Goal: Navigation & Orientation: Find specific page/section

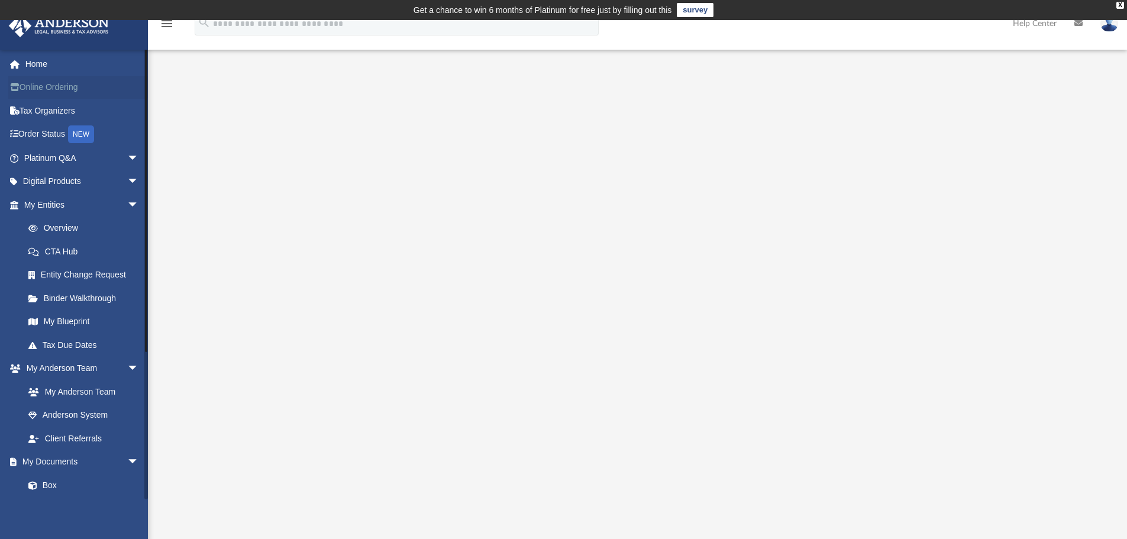
click at [88, 94] on link "Online Ordering" at bounding box center [82, 88] width 148 height 24
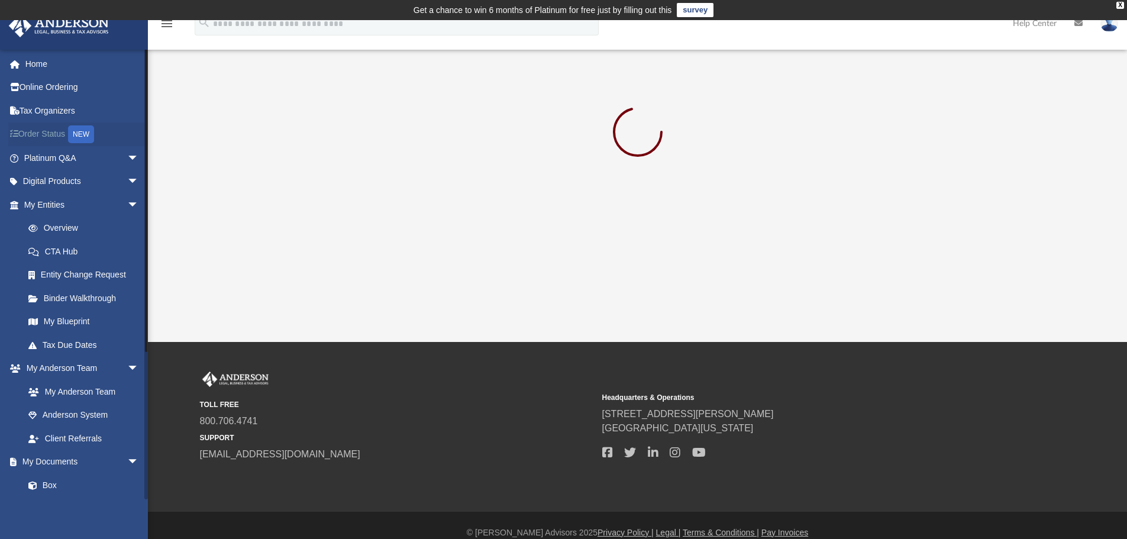
click at [38, 135] on link "Order Status NEW" at bounding box center [82, 134] width 148 height 24
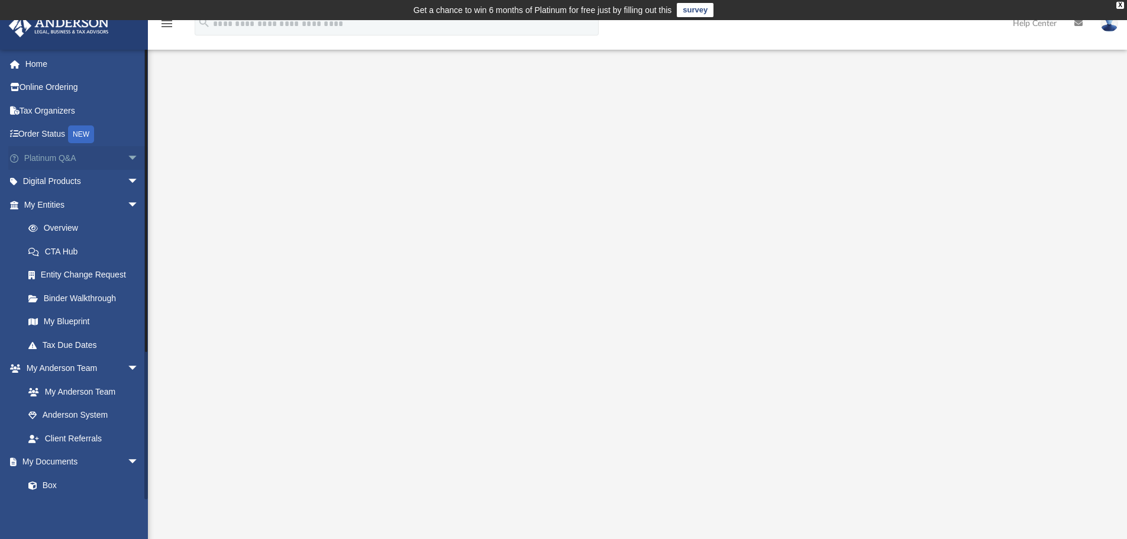
click at [127, 158] on span "arrow_drop_down" at bounding box center [139, 158] width 24 height 24
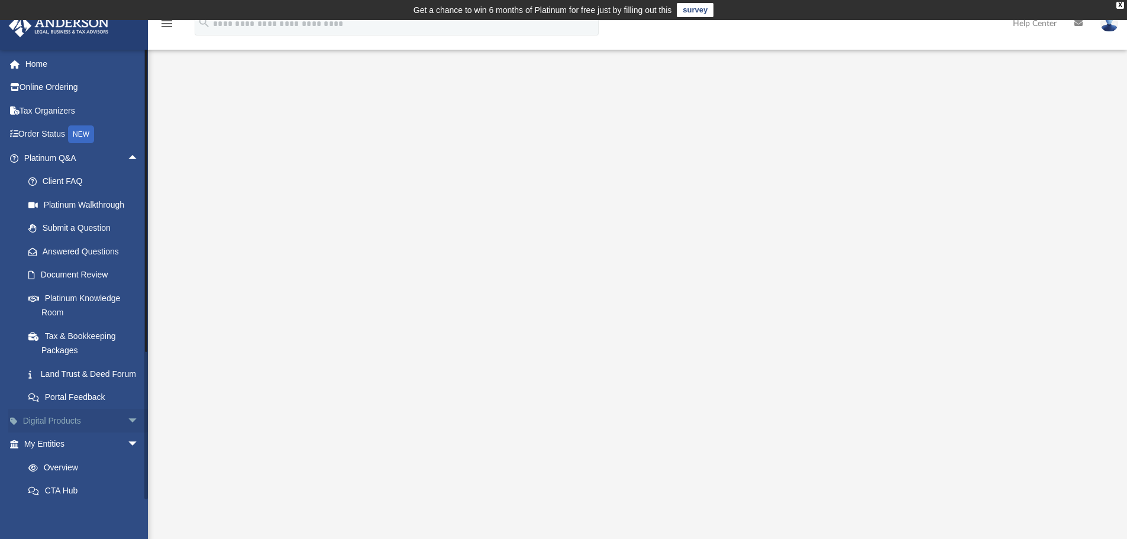
click at [127, 433] on span "arrow_drop_down" at bounding box center [139, 421] width 24 height 24
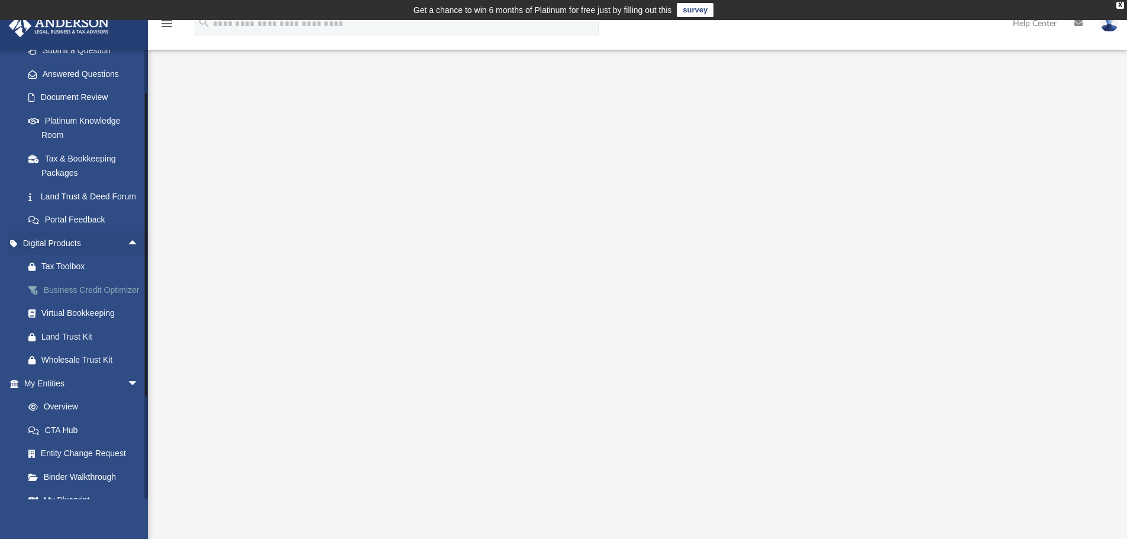
scroll to position [237, 0]
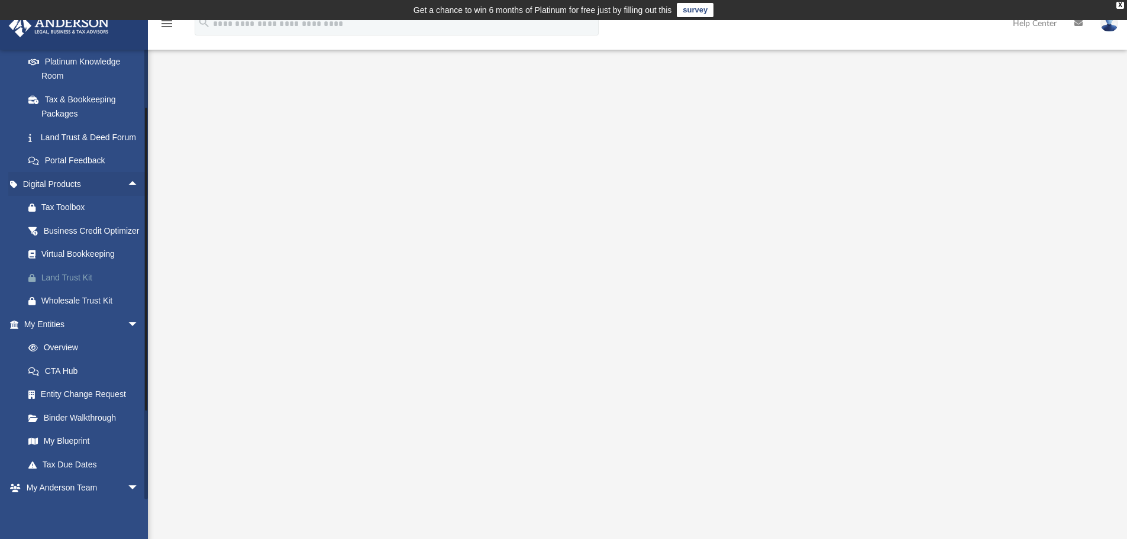
click at [56, 285] on div "Land Trust Kit" at bounding box center [91, 277] width 101 height 15
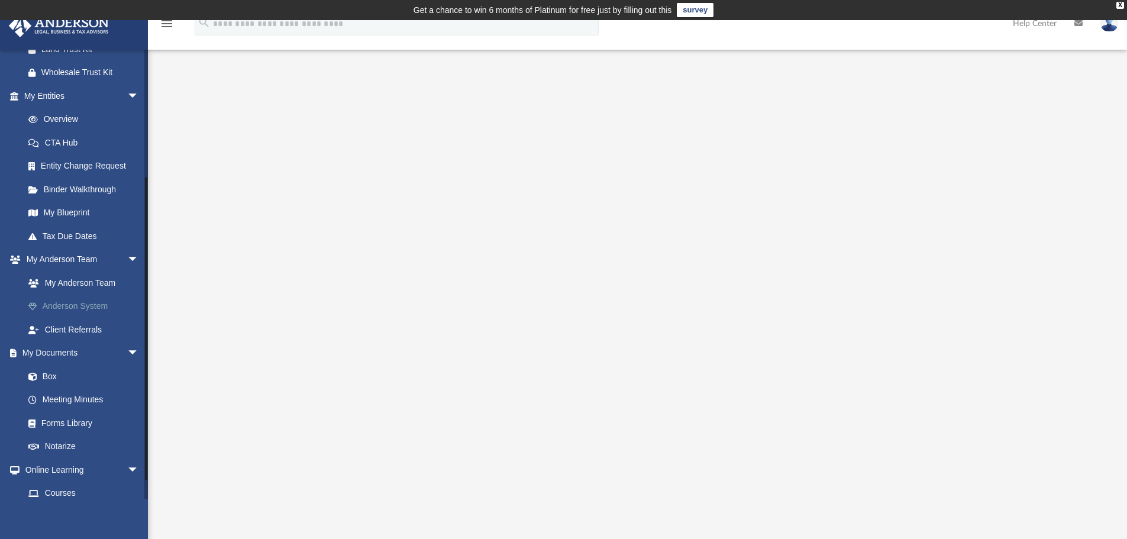
scroll to position [532, 0]
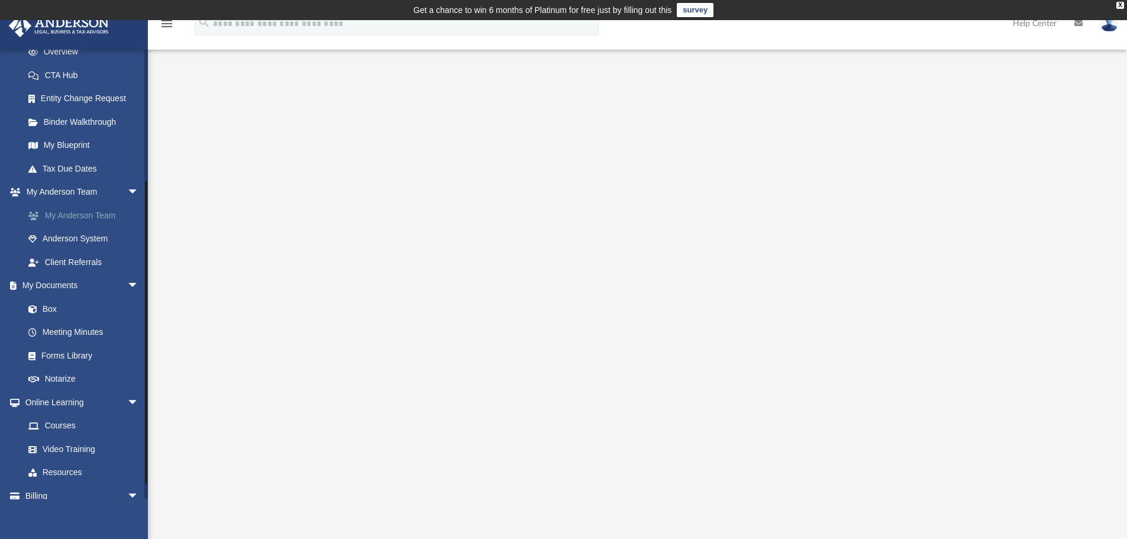
click at [95, 227] on link "My Anderson Team" at bounding box center [87, 216] width 140 height 24
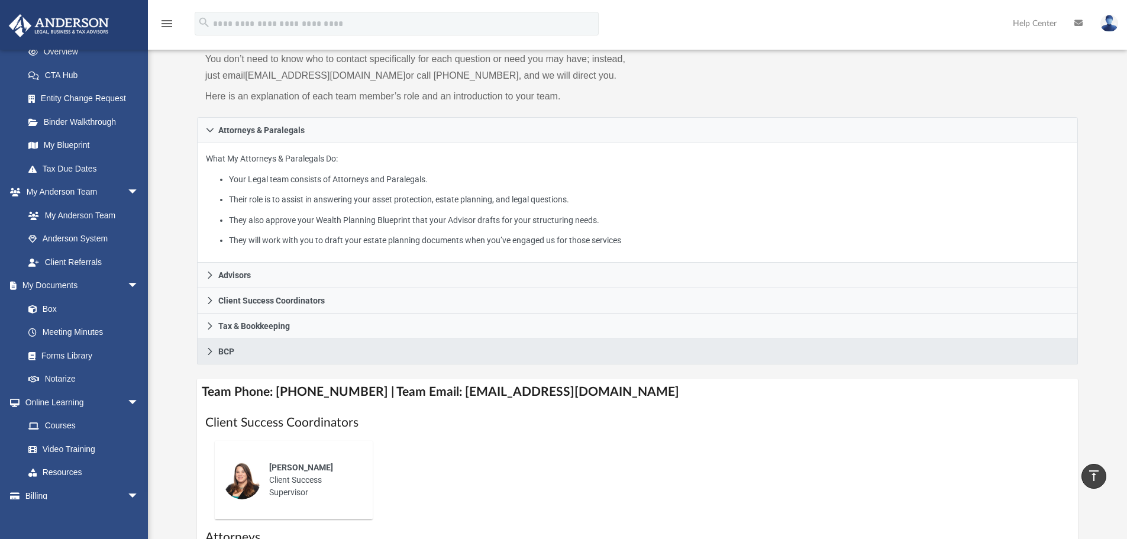
scroll to position [118, 0]
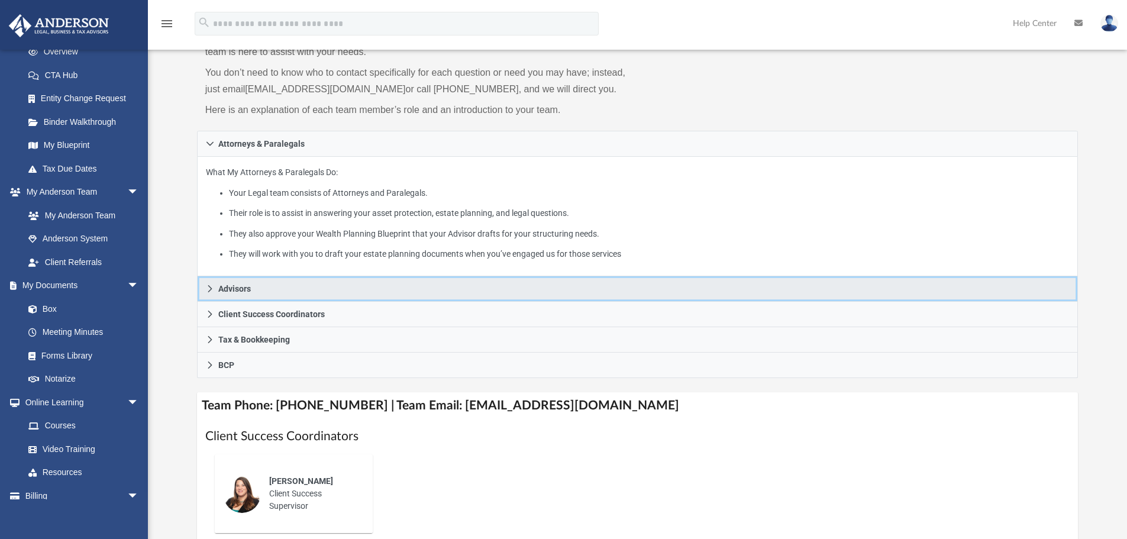
click at [214, 287] on link "Advisors" at bounding box center [637, 288] width 881 height 25
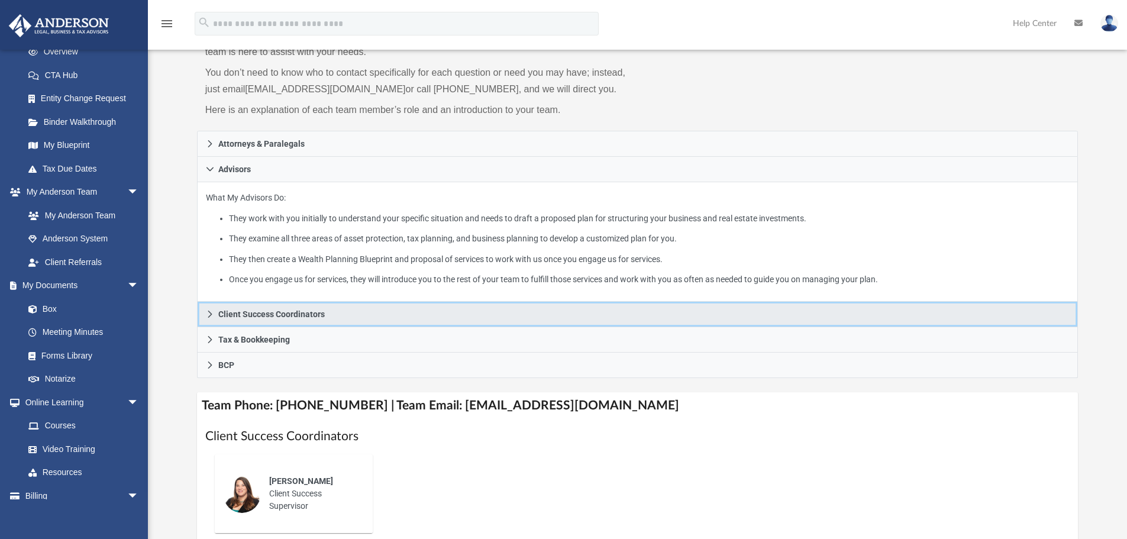
click at [211, 319] on link "Client Success Coordinators" at bounding box center [637, 314] width 881 height 25
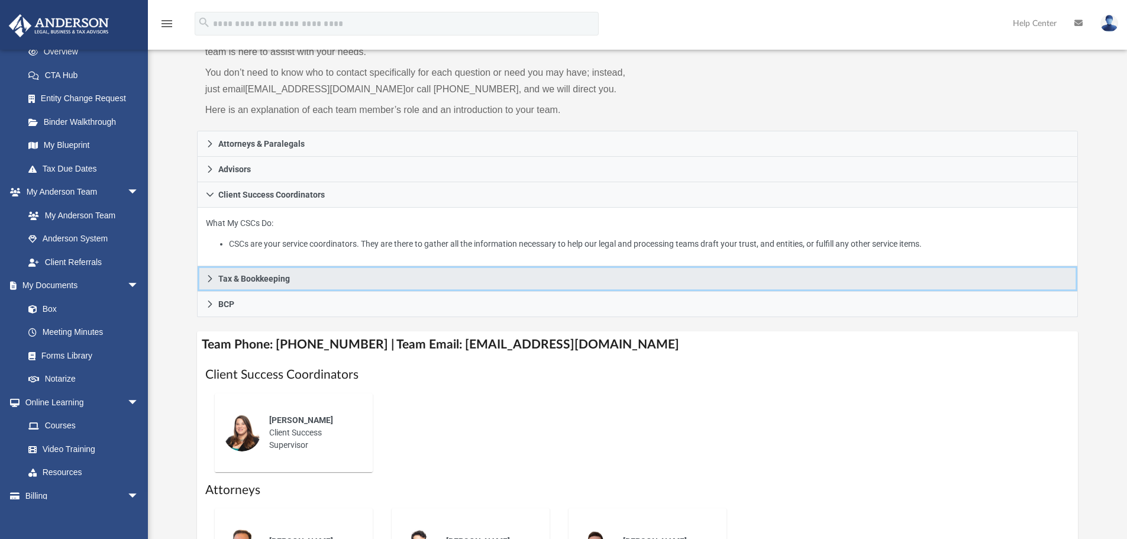
click at [212, 281] on icon at bounding box center [210, 278] width 8 height 8
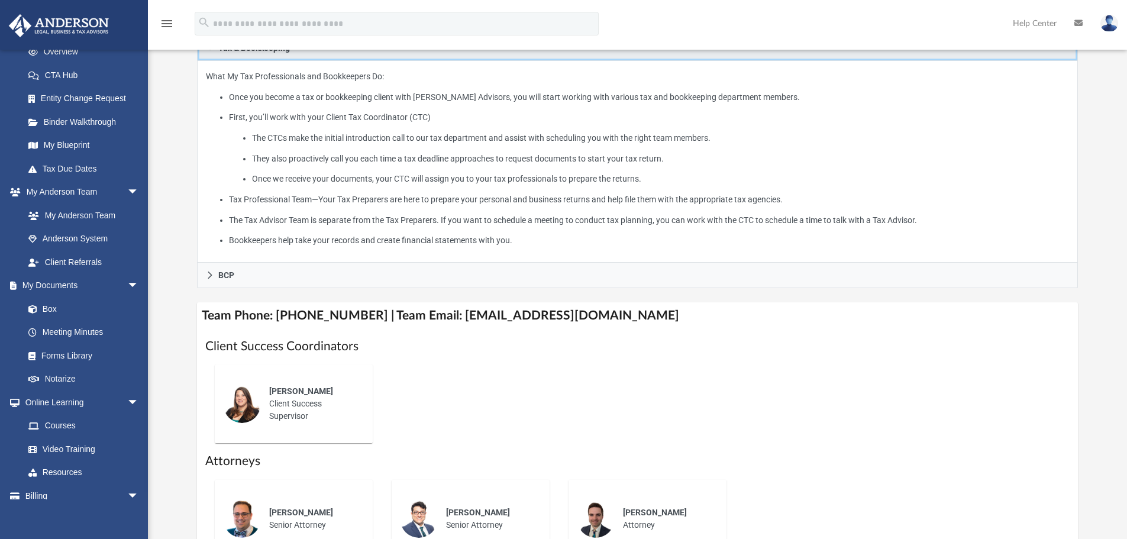
scroll to position [296, 0]
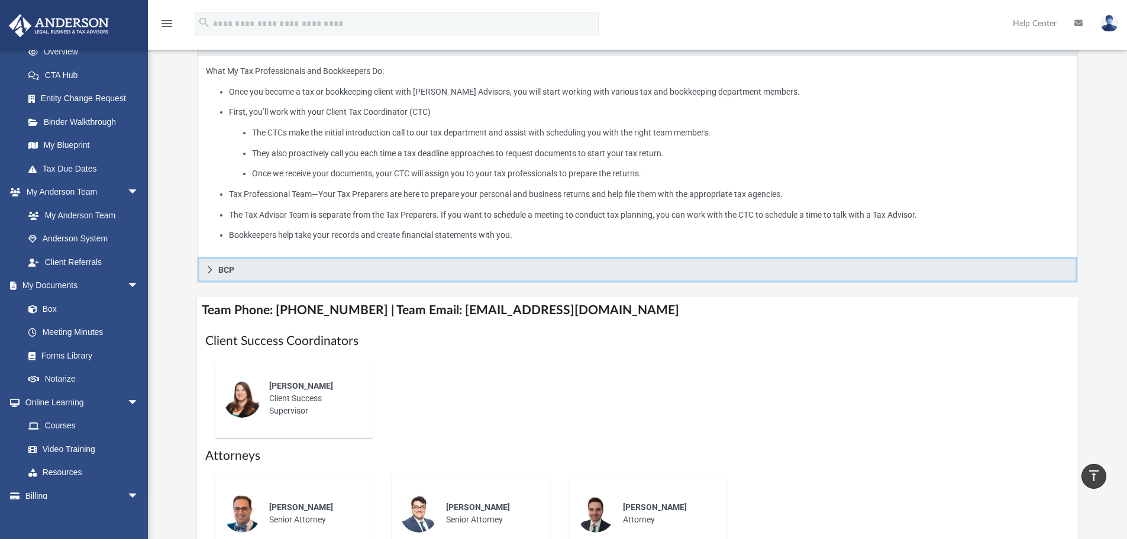
click at [209, 273] on icon at bounding box center [210, 270] width 8 height 8
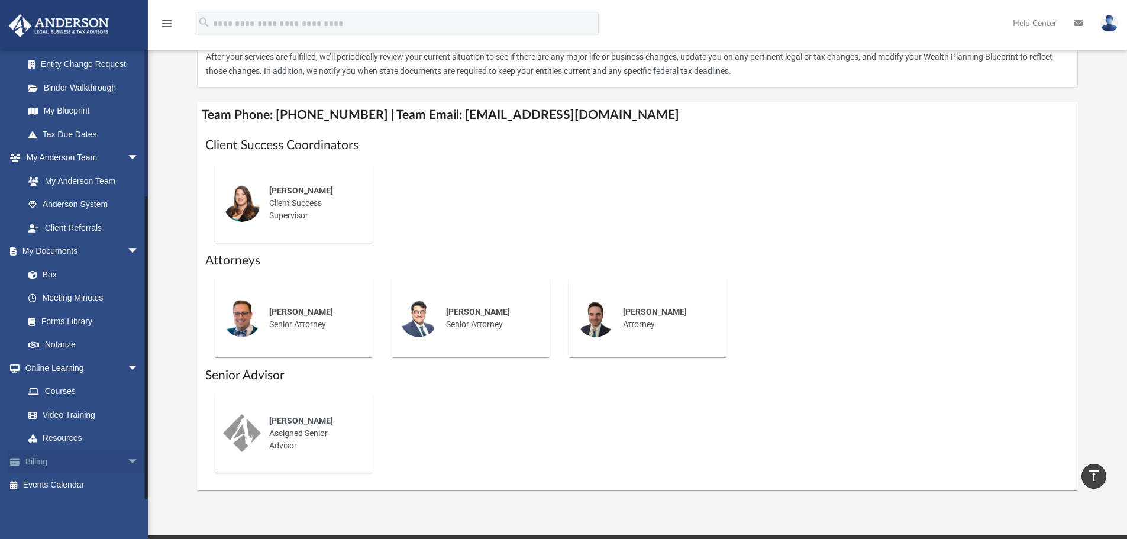
scroll to position [355, 0]
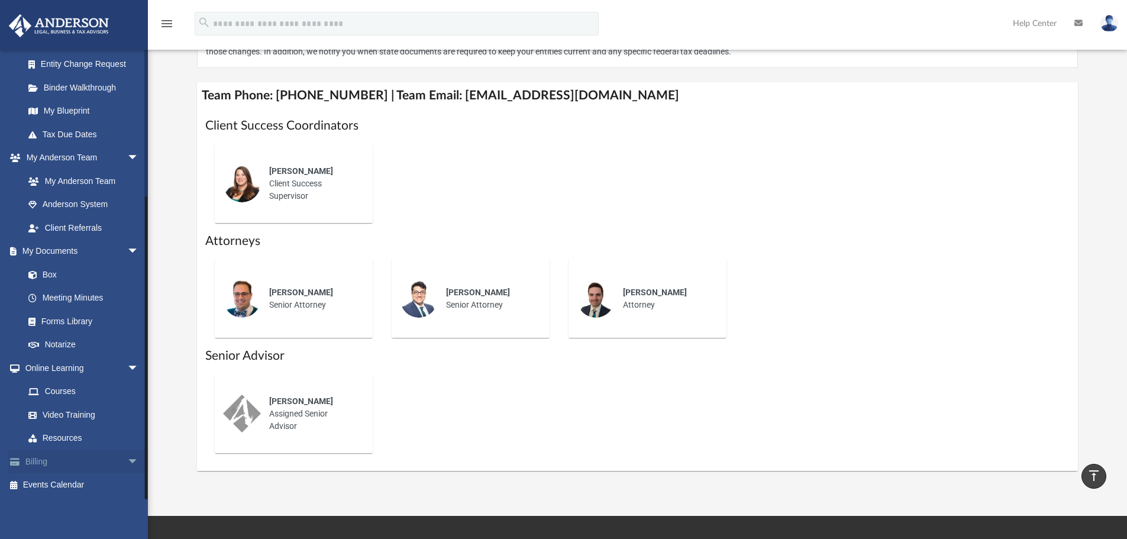
click at [62, 461] on link "Billing arrow_drop_down" at bounding box center [82, 462] width 148 height 24
click at [127, 460] on span "arrow_drop_down" at bounding box center [139, 462] width 24 height 24
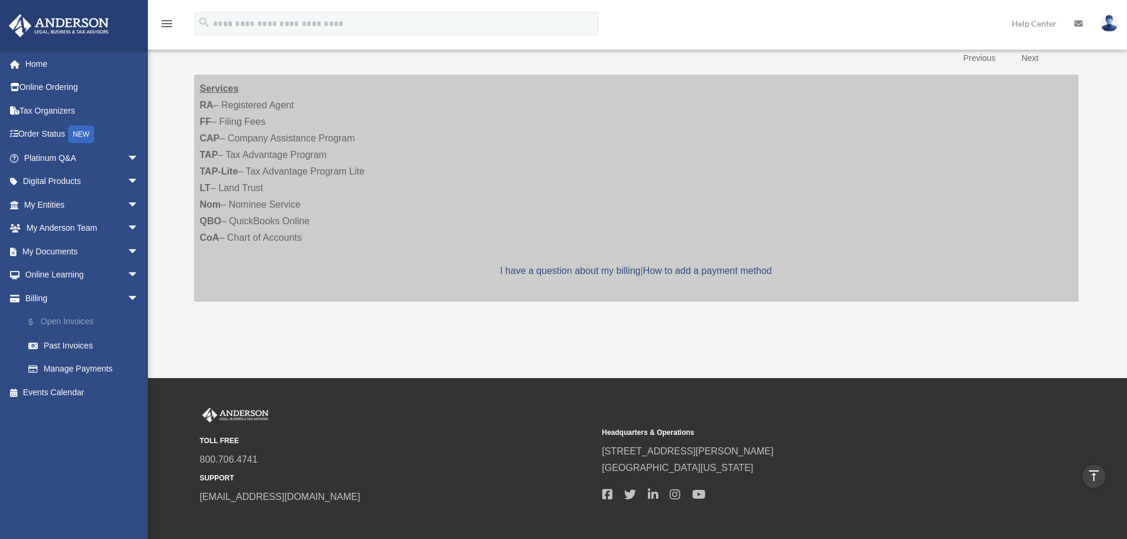
scroll to position [257, 0]
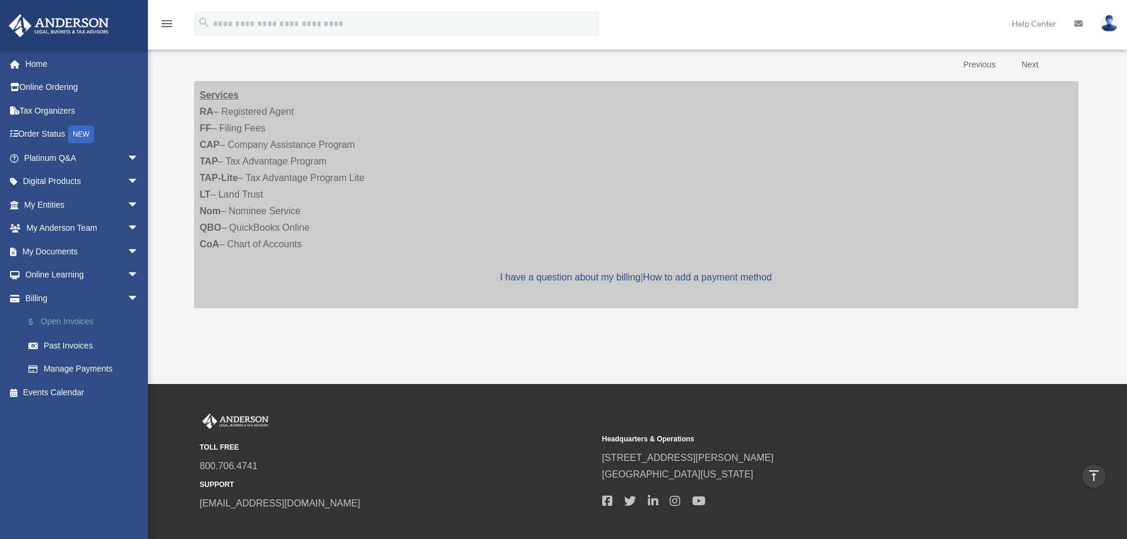
click at [67, 327] on link "$ Open Invoices" at bounding box center [87, 322] width 140 height 24
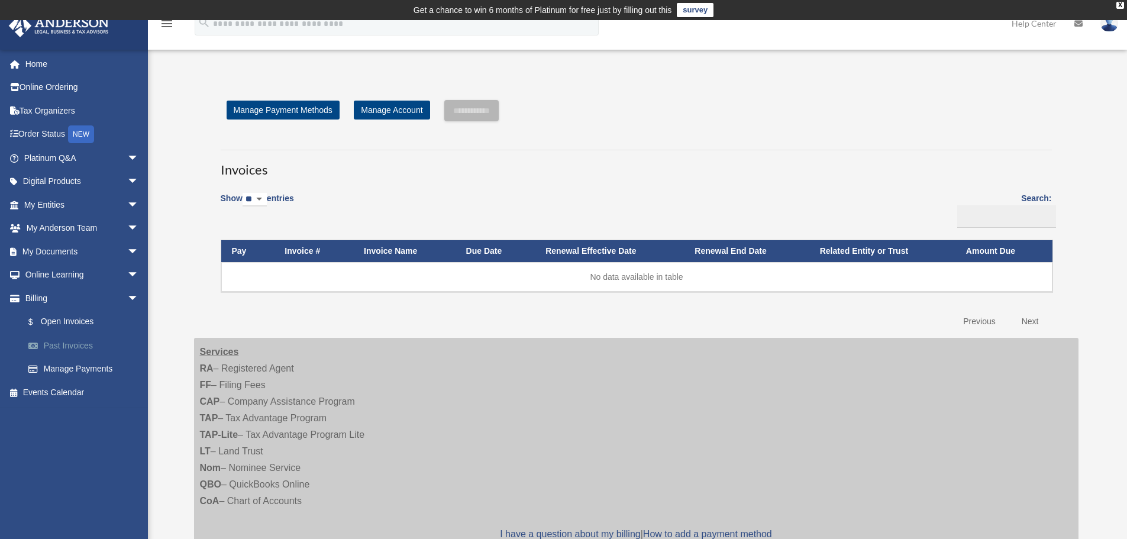
drag, startPoint x: 69, startPoint y: 344, endPoint x: 173, endPoint y: 292, distance: 116.7
click at [69, 345] on link "Past Invoices" at bounding box center [84, 346] width 134 height 24
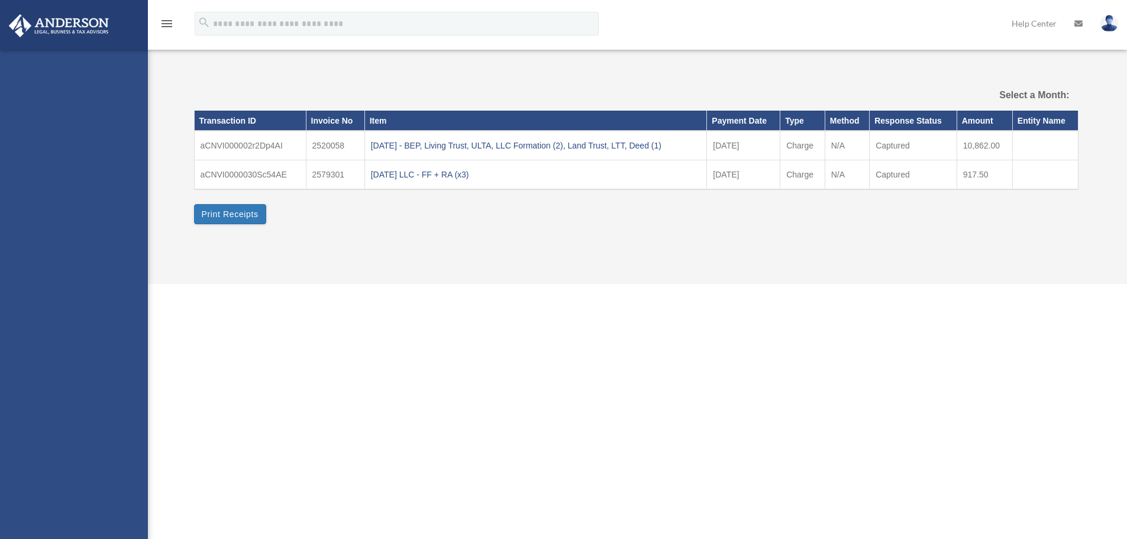
select select
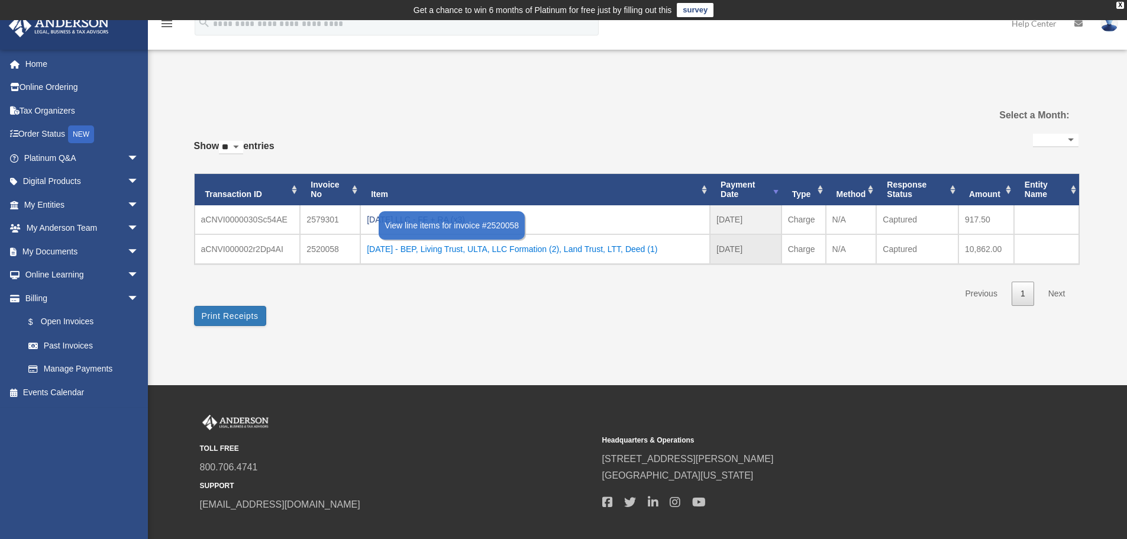
click at [470, 250] on div "[DATE] - BEP, Living Trust, ULTA, LLC Formation (2), Land Trust, LTT, Deed (1)" at bounding box center [535, 249] width 337 height 17
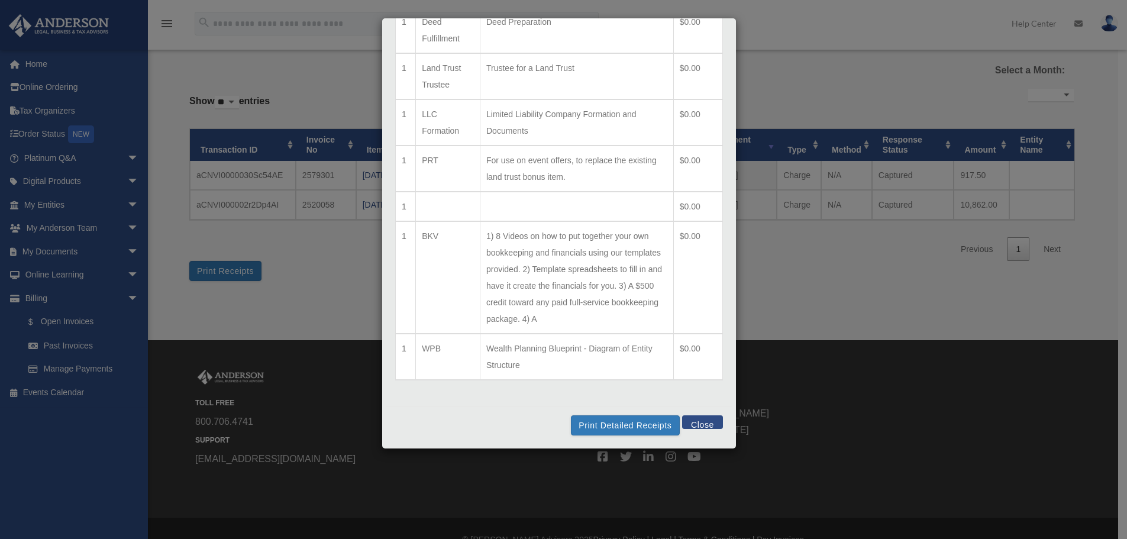
scroll to position [67, 0]
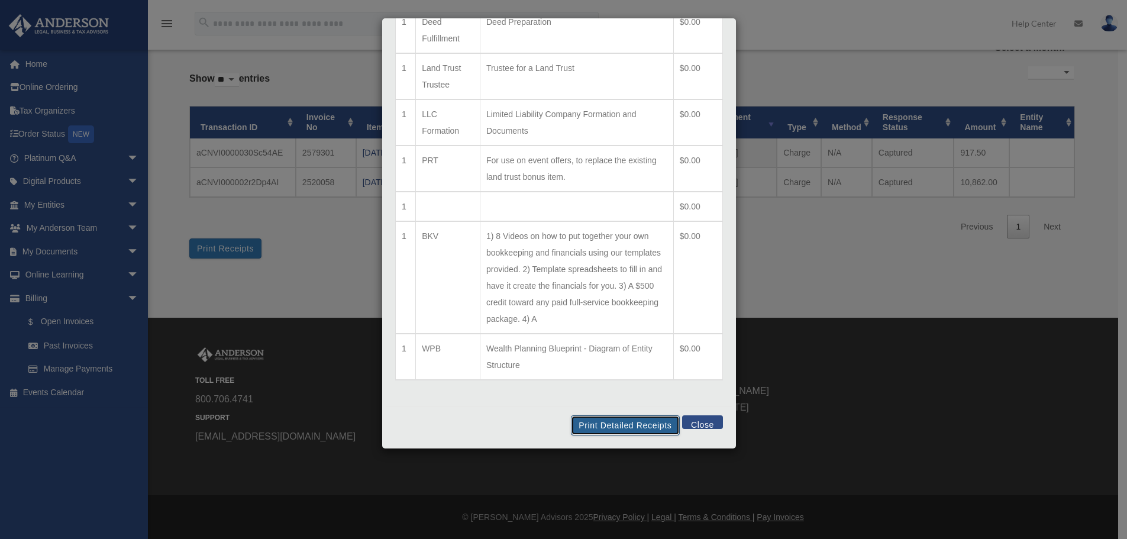
click at [591, 424] on button "Print Detailed Receipts" at bounding box center [625, 425] width 108 height 20
click at [702, 421] on button "Close" at bounding box center [702, 422] width 41 height 14
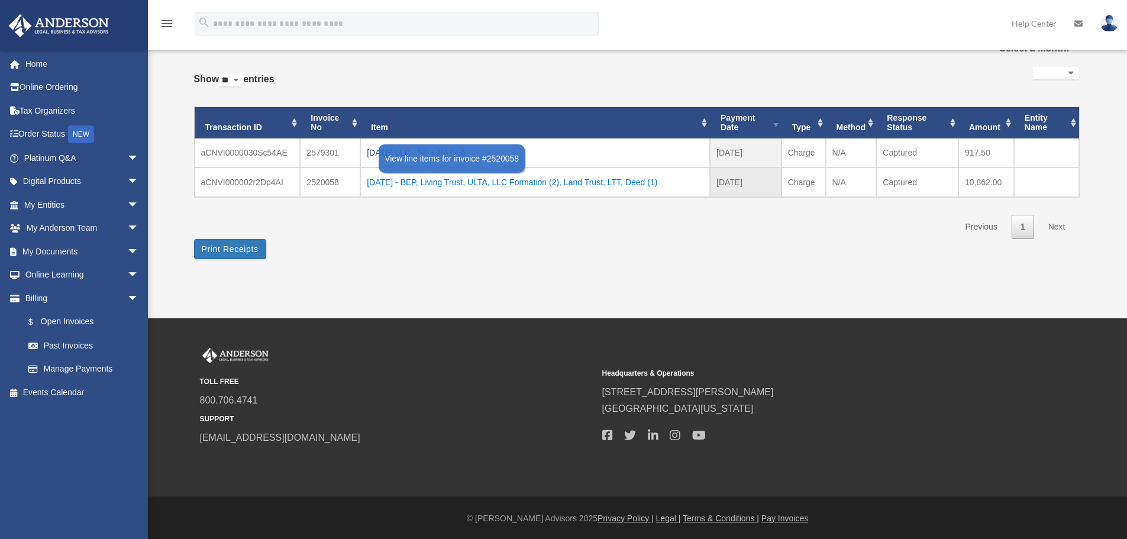
click at [453, 185] on div "[DATE] - BEP, Living Trust, ULTA, LLC Formation (2), Land Trust, LTT, Deed (1)" at bounding box center [535, 182] width 337 height 17
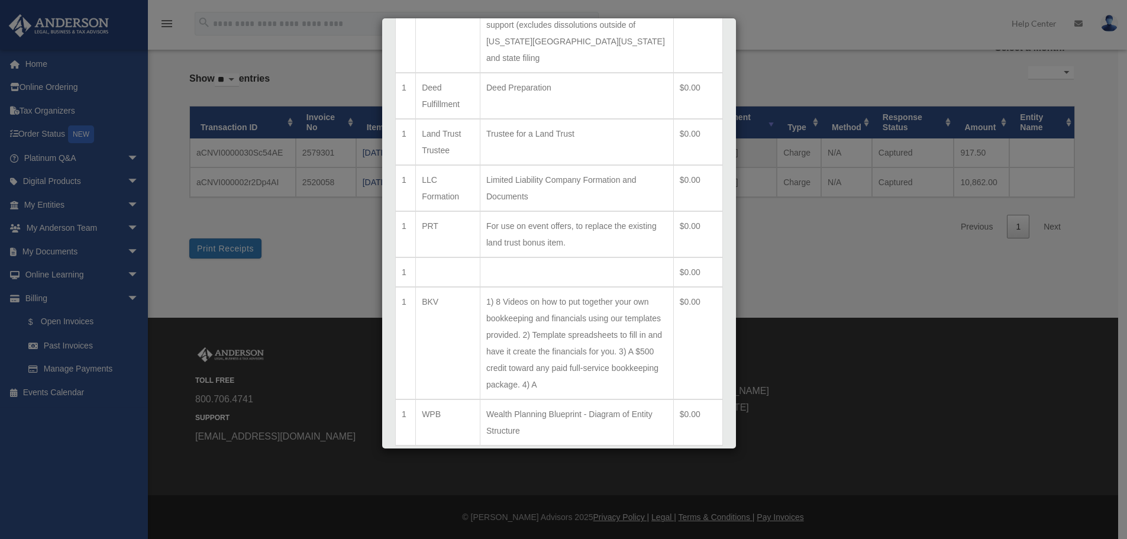
scroll to position [647, 0]
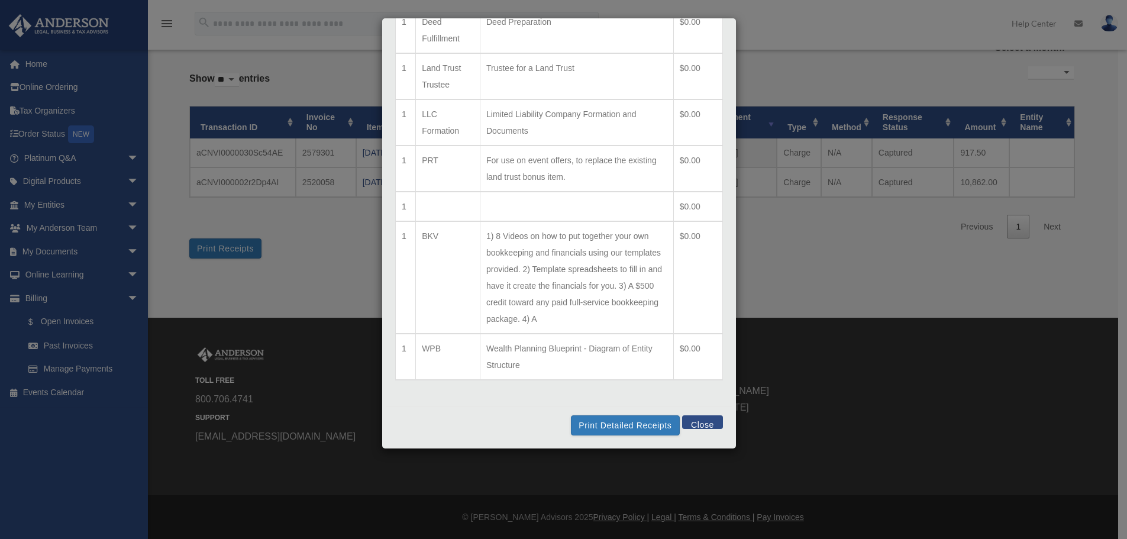
click at [771, 274] on div "Line Items for Invoice #2520058 - $10862 × Qty Item Description Total 1 Deed Fu…" at bounding box center [563, 269] width 1127 height 539
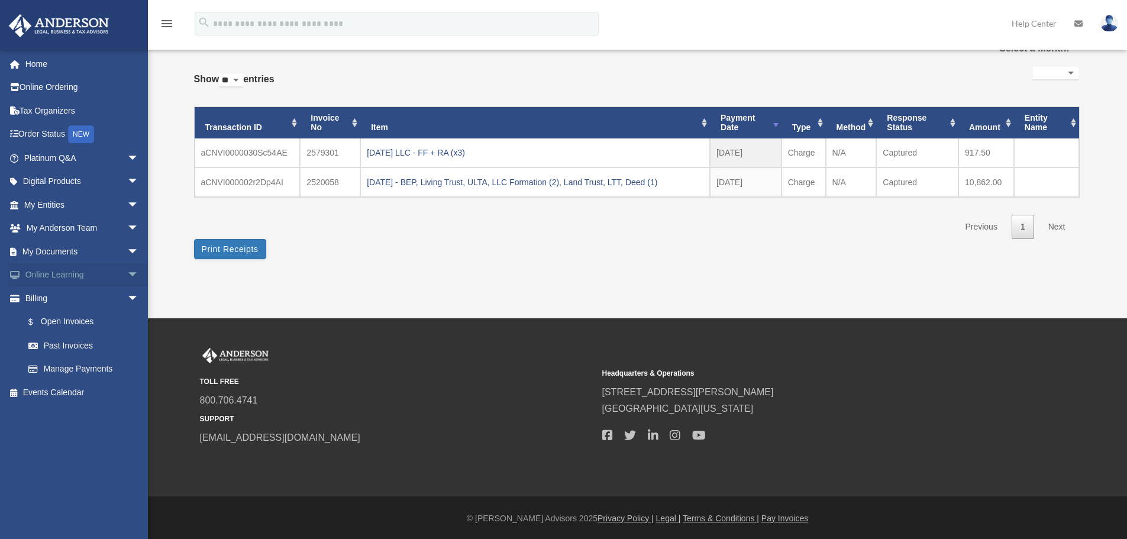
click at [127, 269] on span "arrow_drop_down" at bounding box center [139, 275] width 24 height 24
click at [127, 256] on span "arrow_drop_down" at bounding box center [139, 252] width 24 height 24
click at [127, 234] on span "arrow_drop_down" at bounding box center [139, 229] width 24 height 24
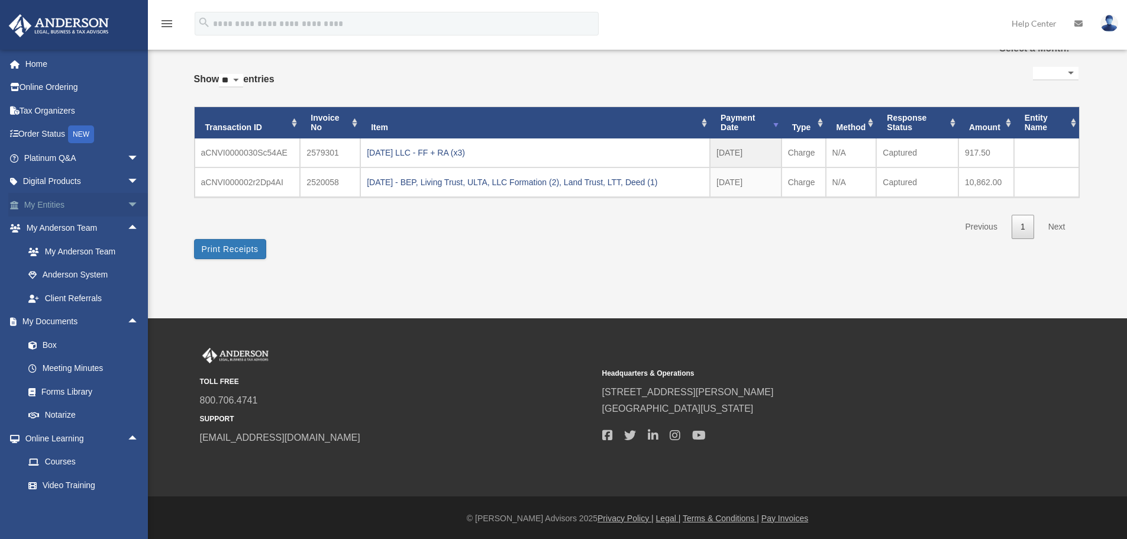
click at [127, 205] on span "arrow_drop_down" at bounding box center [139, 205] width 24 height 24
click at [127, 183] on span "arrow_drop_down" at bounding box center [139, 182] width 24 height 24
click at [127, 161] on span "arrow_drop_down" at bounding box center [139, 158] width 24 height 24
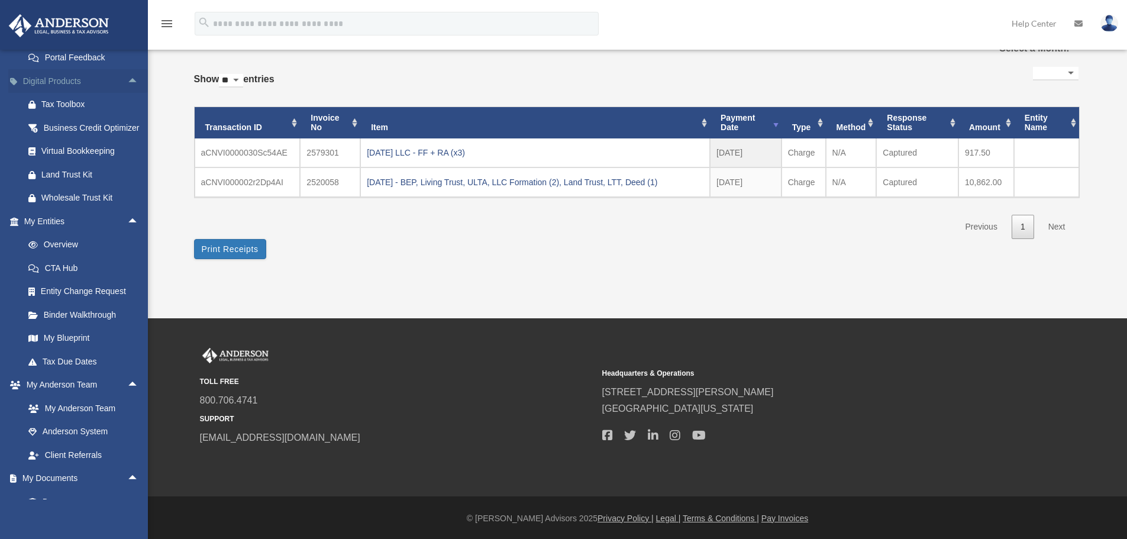
scroll to position [355, 0]
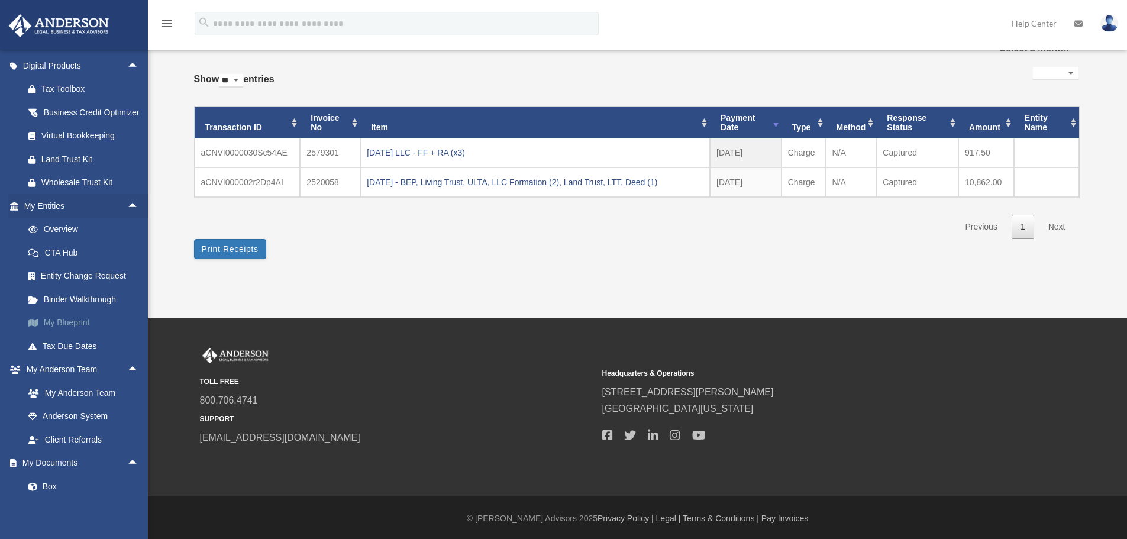
click at [69, 335] on link "My Blueprint" at bounding box center [87, 323] width 140 height 24
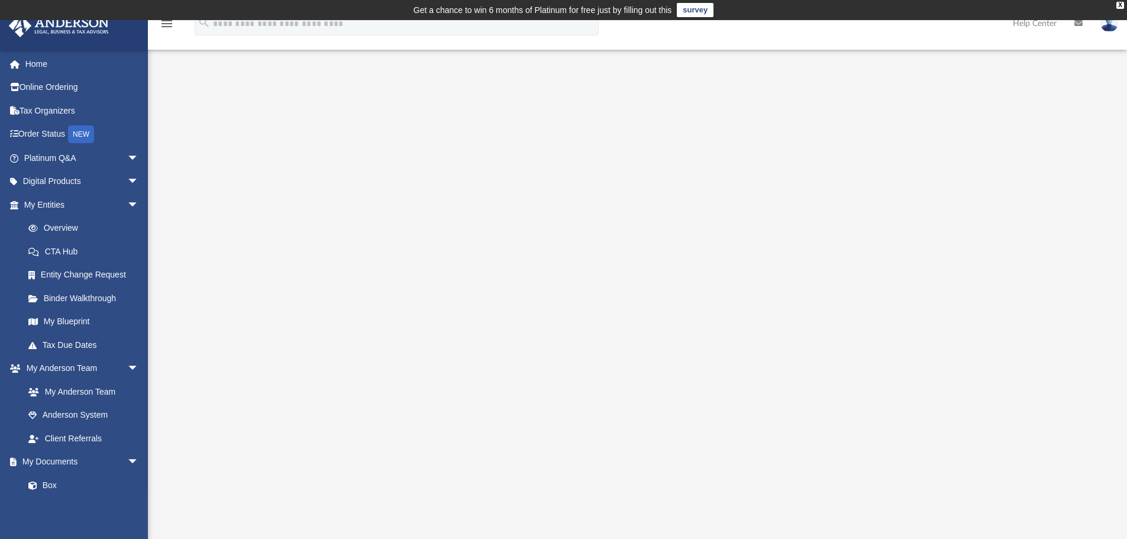
click at [1106, 26] on img at bounding box center [1109, 23] width 18 height 17
click at [913, 51] on link "My Profile" at bounding box center [932, 55] width 118 height 24
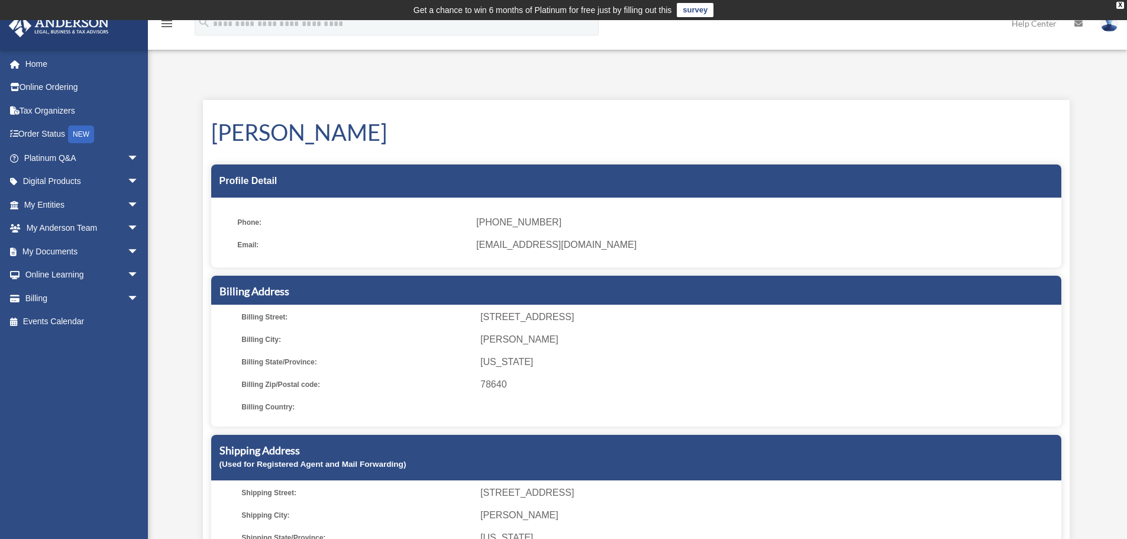
click at [274, 88] on div "My Profile date_range Published on Last updated [DATE] [DATE] by [PERSON_NAME] …" at bounding box center [636, 355] width 884 height 539
click at [104, 249] on link "My Documents arrow_drop_down" at bounding box center [82, 252] width 148 height 24
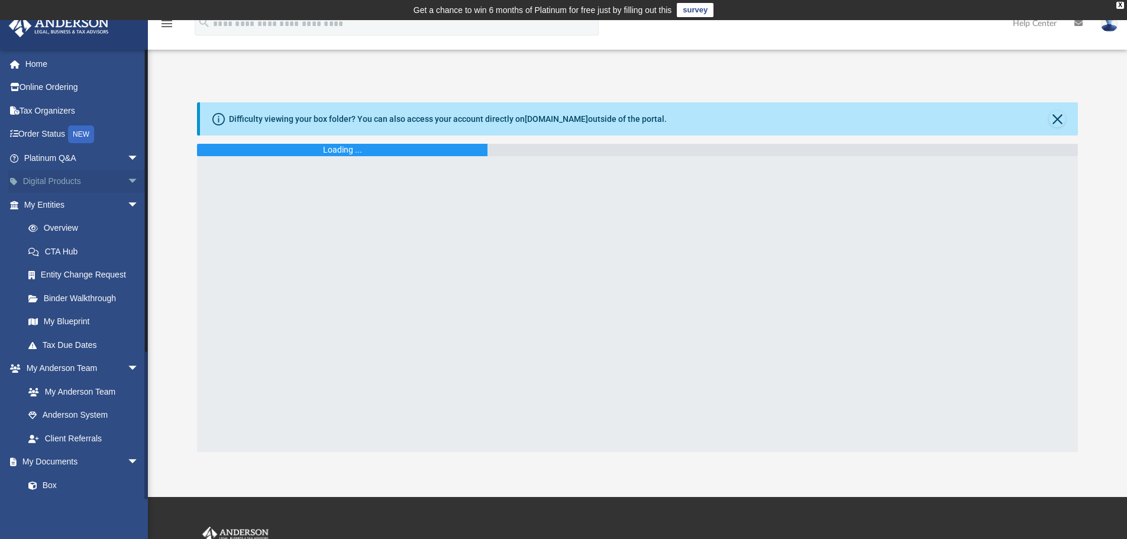
click at [127, 176] on span "arrow_drop_down" at bounding box center [139, 182] width 24 height 24
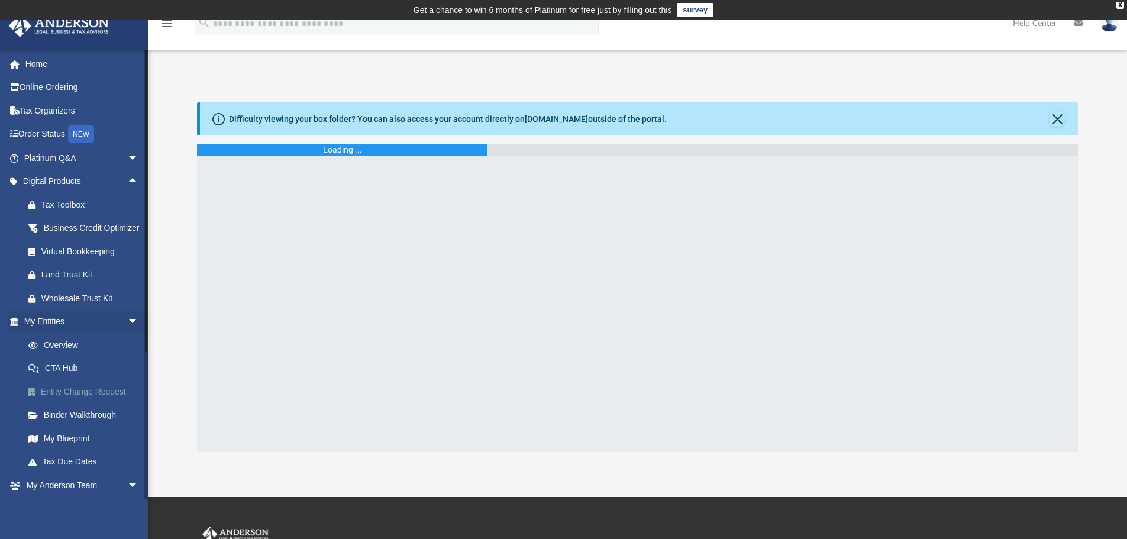
click at [67, 403] on link "Entity Change Request" at bounding box center [87, 392] width 140 height 24
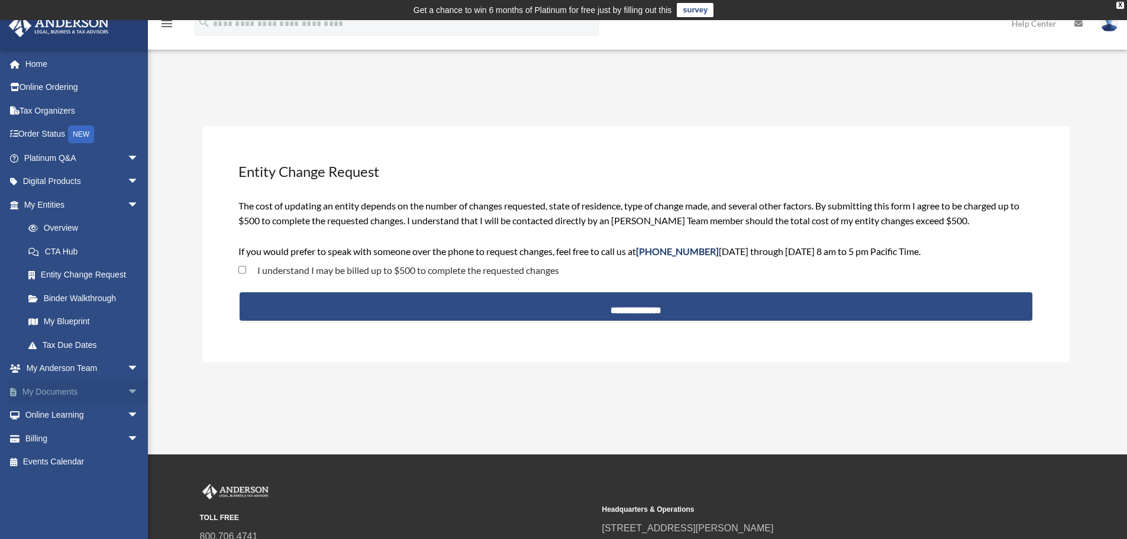
click at [65, 392] on link "My Documents arrow_drop_down" at bounding box center [82, 392] width 148 height 24
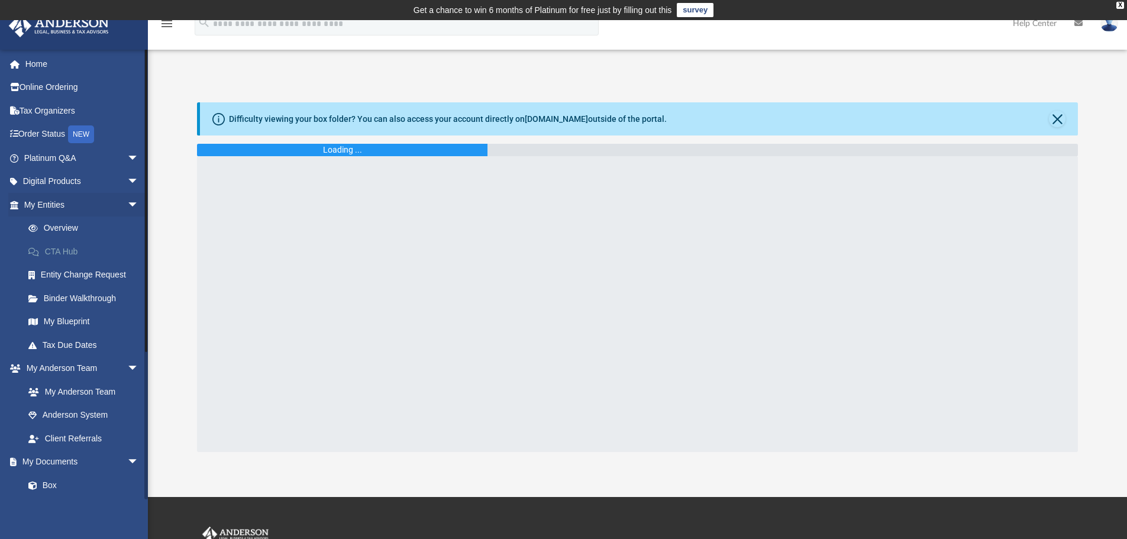
click at [62, 249] on link "CTA Hub" at bounding box center [87, 252] width 140 height 24
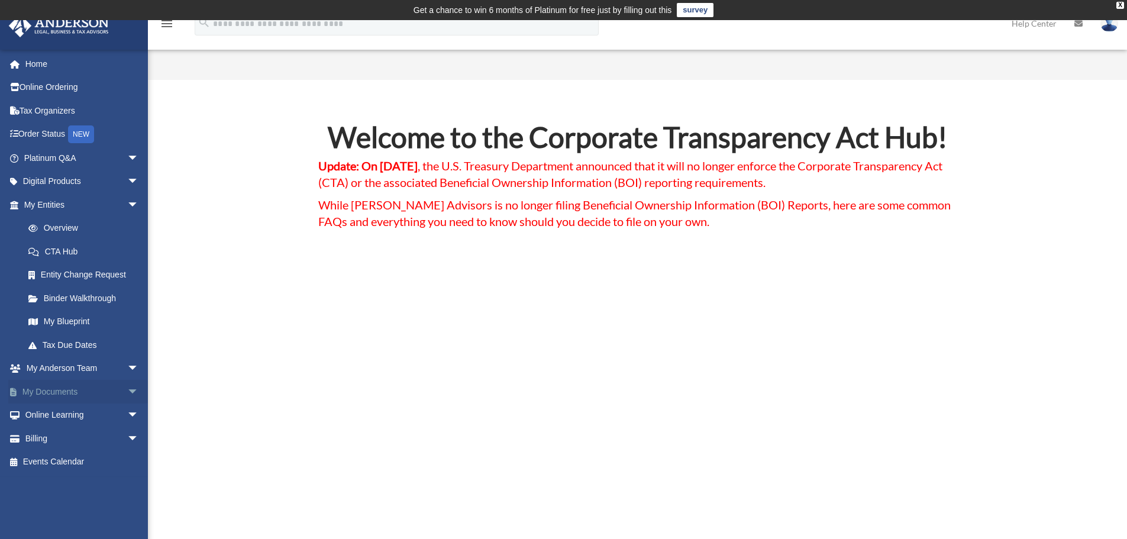
click at [67, 392] on link "My Documents arrow_drop_down" at bounding box center [82, 392] width 148 height 24
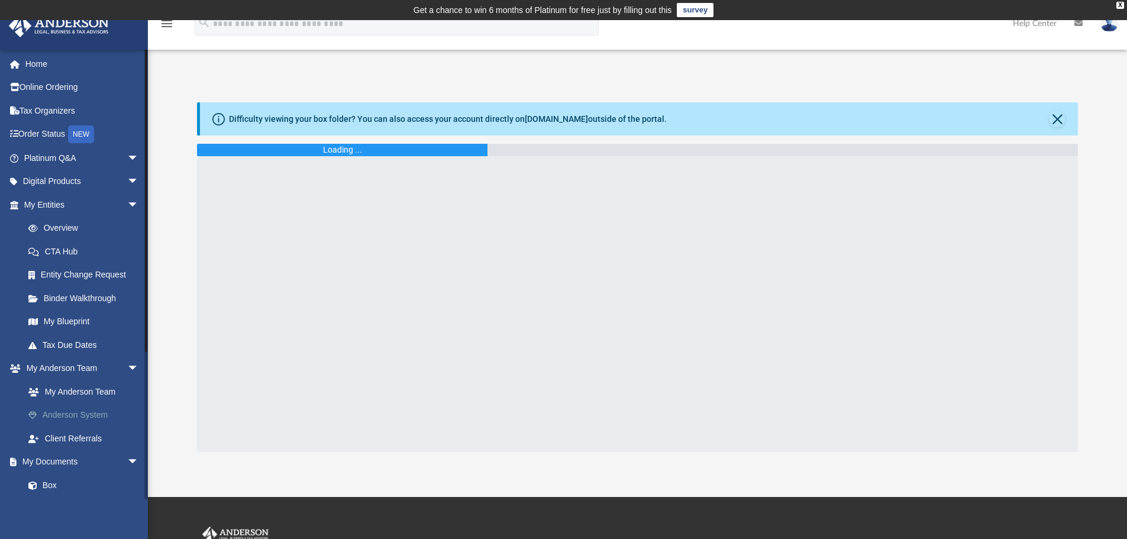
click at [66, 411] on link "Anderson System" at bounding box center [87, 415] width 140 height 24
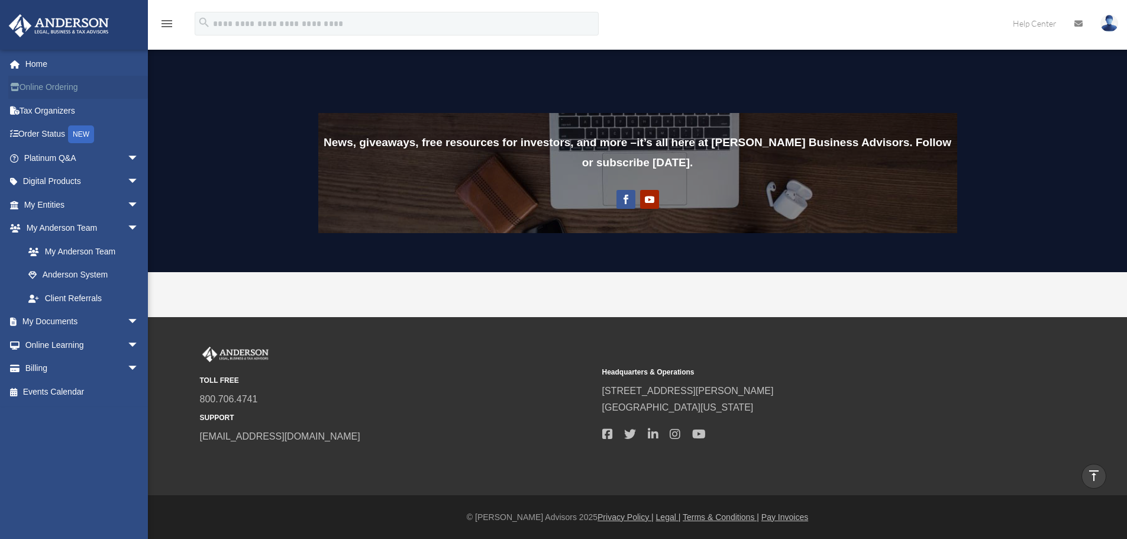
scroll to position [806, 0]
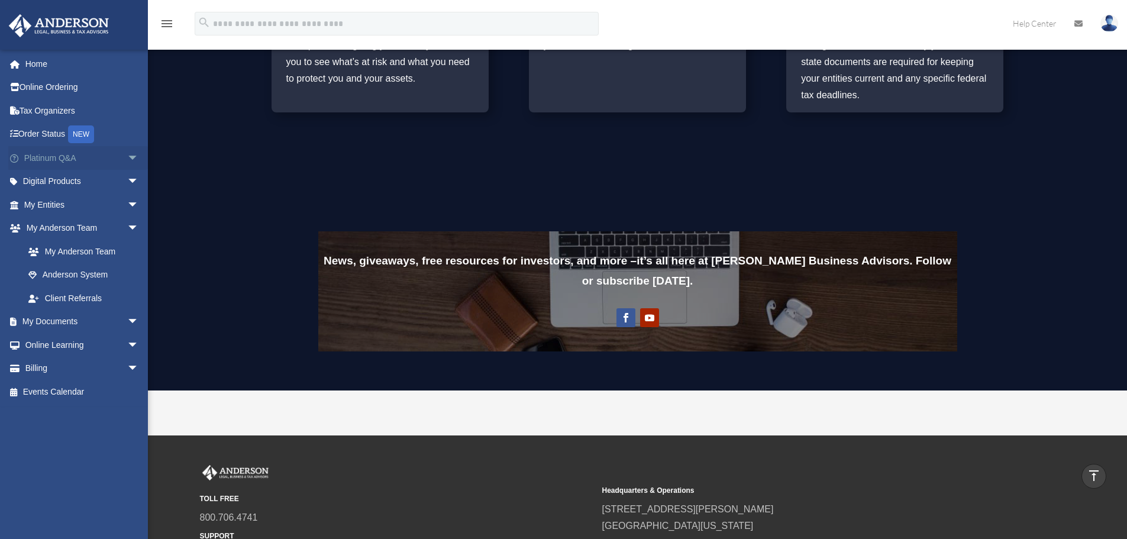
click at [127, 158] on span "arrow_drop_down" at bounding box center [139, 158] width 24 height 24
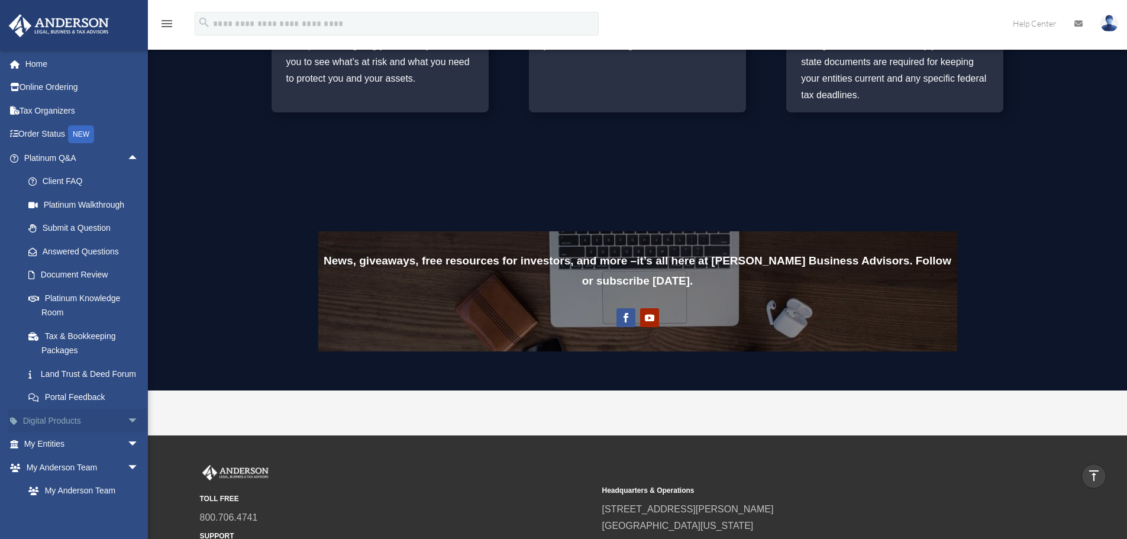
click at [127, 430] on span "arrow_drop_down" at bounding box center [139, 421] width 24 height 24
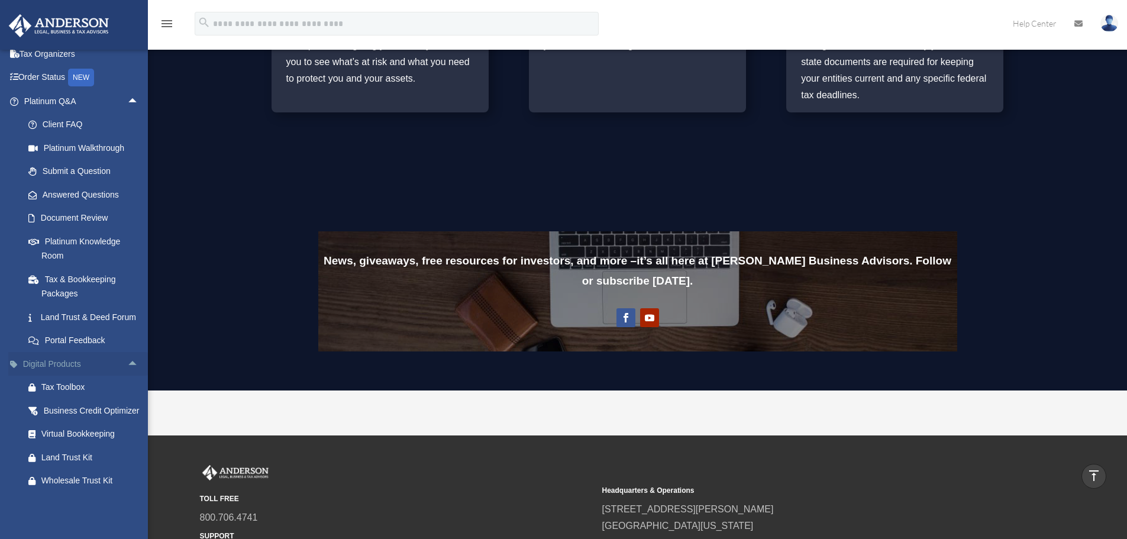
scroll to position [118, 0]
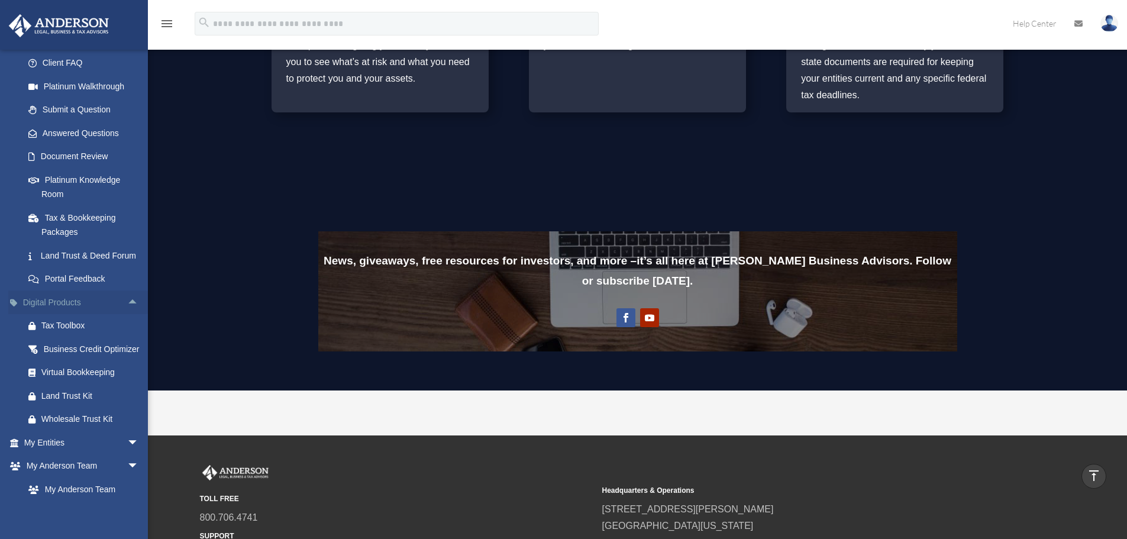
click at [127, 312] on span "arrow_drop_up" at bounding box center [139, 302] width 24 height 24
click at [75, 259] on link "Land Trust & Deed Forum" at bounding box center [87, 256] width 140 height 24
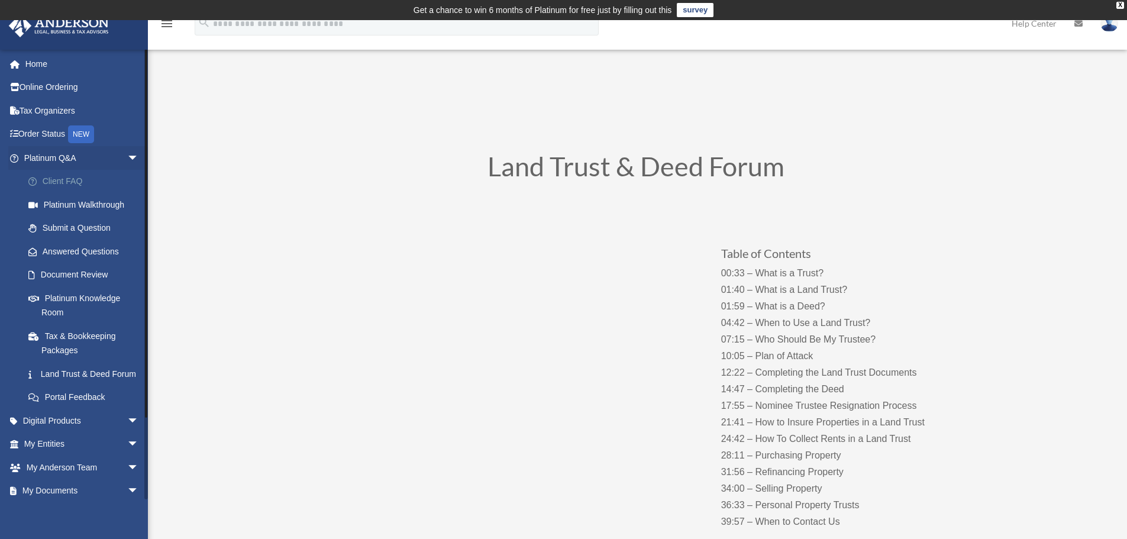
click at [73, 180] on link "Client FAQ" at bounding box center [87, 182] width 140 height 24
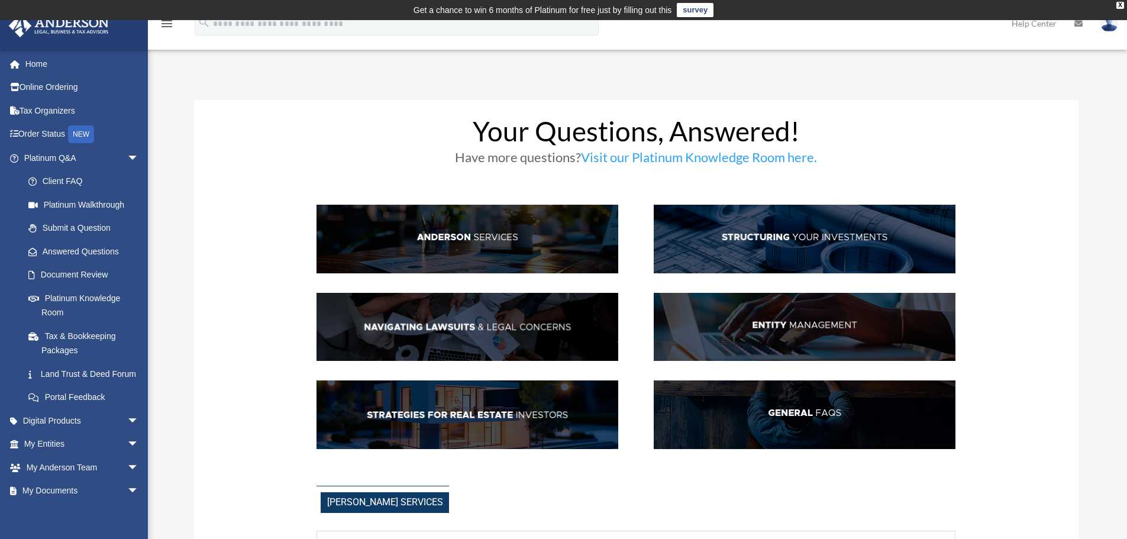
click at [498, 233] on img at bounding box center [467, 239] width 302 height 69
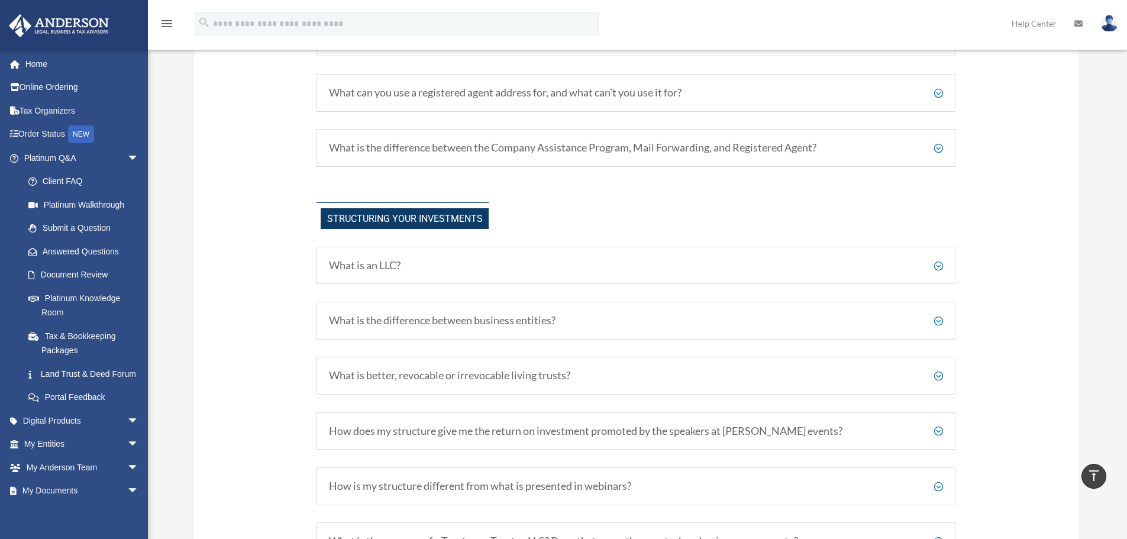
scroll to position [710, 0]
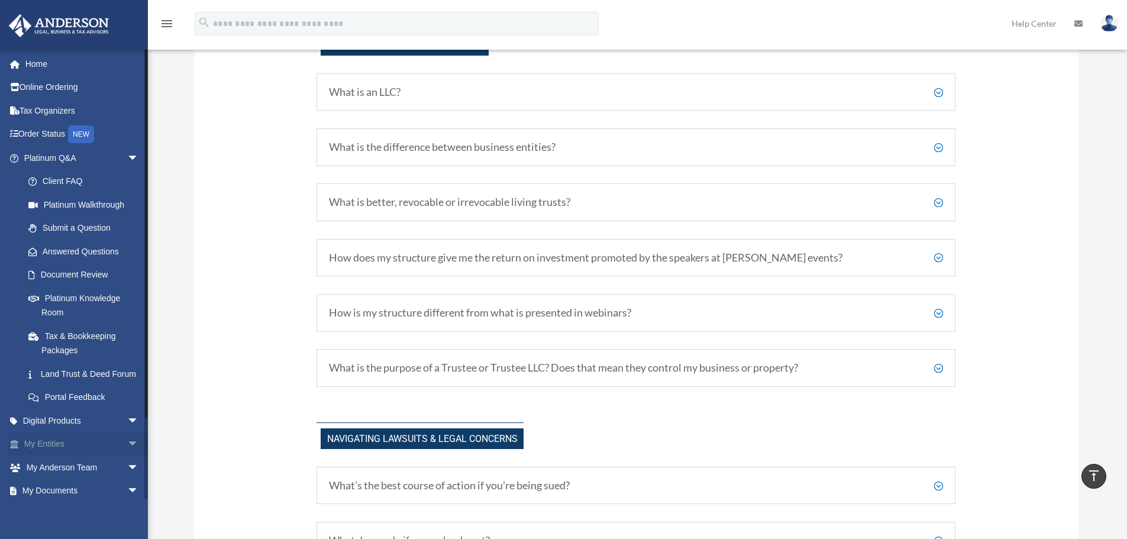
click at [127, 454] on span "arrow_drop_down" at bounding box center [139, 444] width 24 height 24
click at [127, 159] on span "arrow_drop_down" at bounding box center [139, 158] width 24 height 24
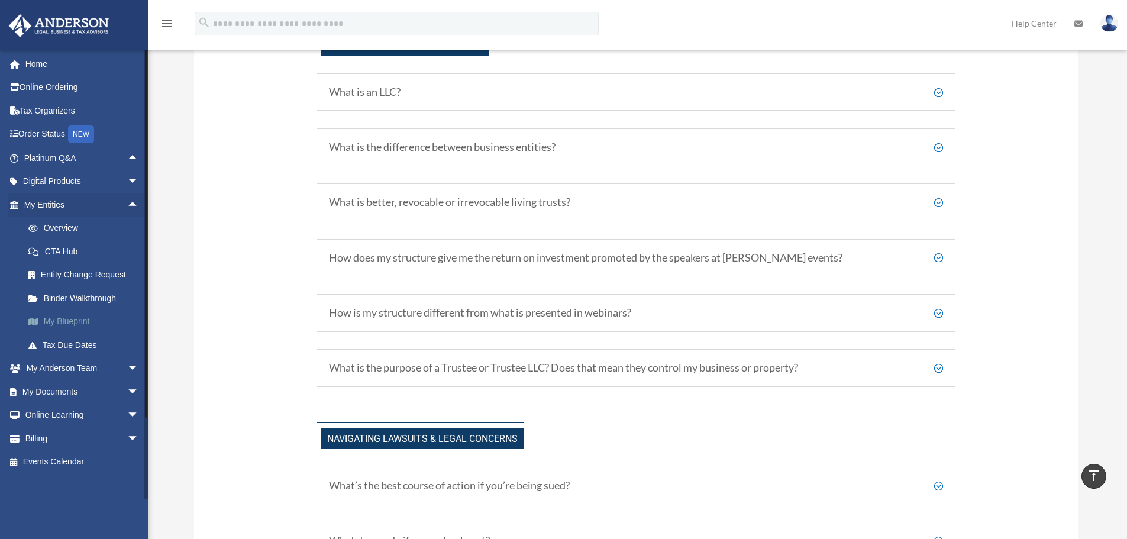
click at [62, 319] on link "My Blueprint" at bounding box center [87, 322] width 140 height 24
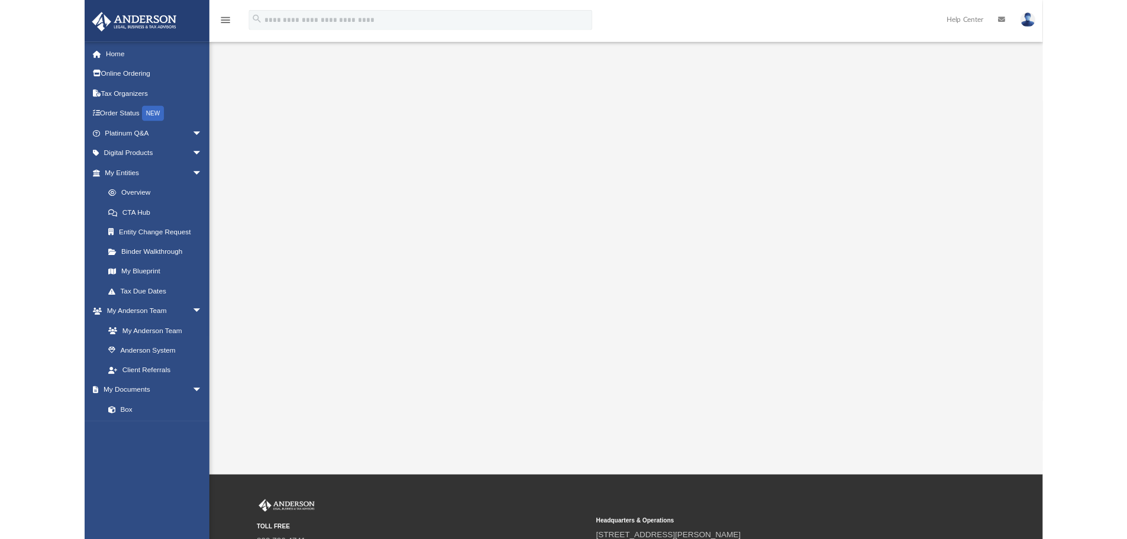
scroll to position [59, 0]
